Goal: Register for event/course

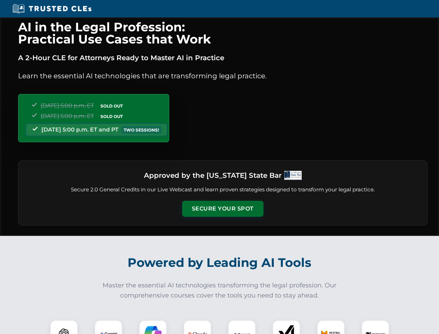
click at [223, 209] on button "Secure Your Spot" at bounding box center [222, 209] width 81 height 16
click at [64, 327] on img at bounding box center [64, 334] width 20 height 20
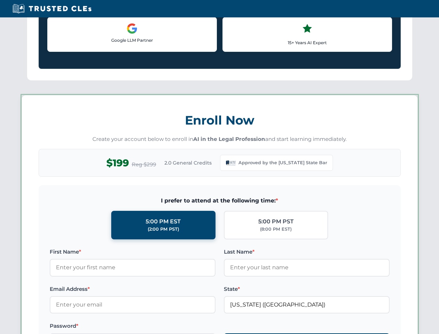
click at [153, 327] on label "Password *" at bounding box center [133, 326] width 166 height 8
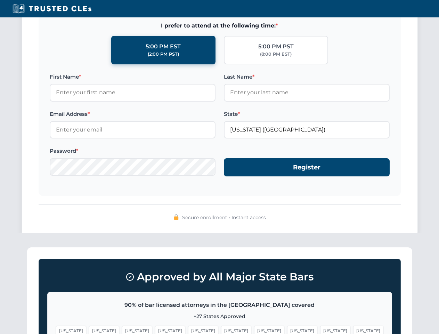
click at [320, 327] on span "[US_STATE]" at bounding box center [335, 331] width 30 height 10
